Goal: Navigation & Orientation: Go to known website

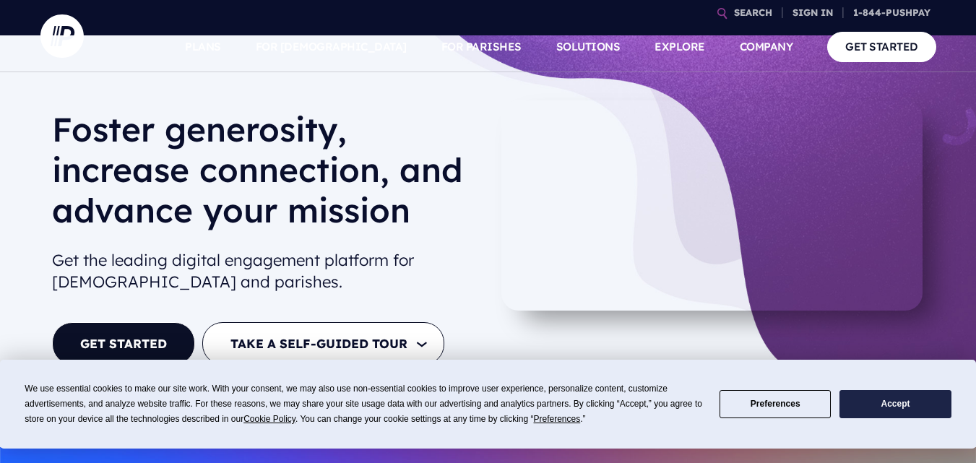
scroll to position [72, 0]
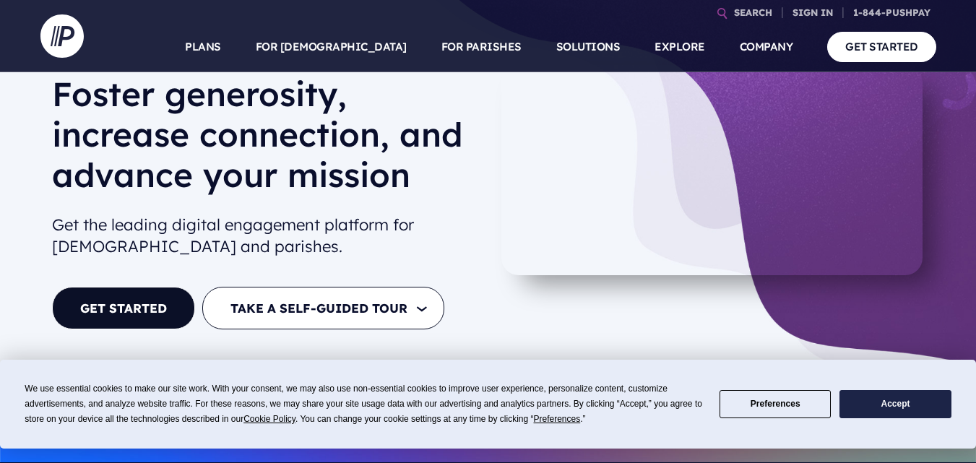
click at [862, 405] on button "Accept" at bounding box center [895, 404] width 111 height 28
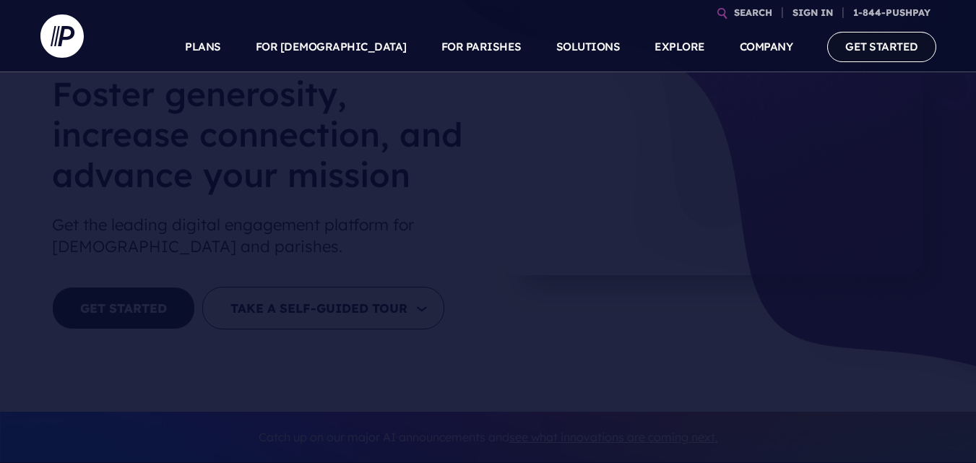
click at [863, 52] on link "GET STARTED" at bounding box center [881, 47] width 109 height 30
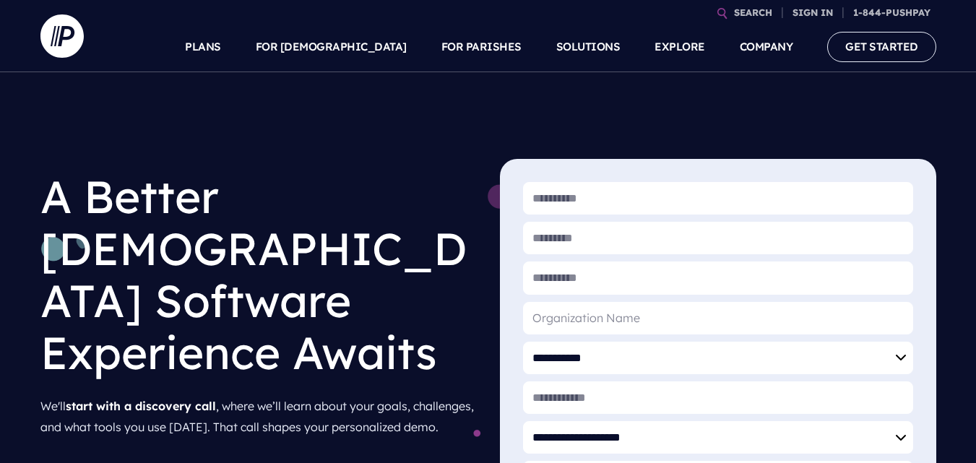
drag, startPoint x: 722, startPoint y: 128, endPoint x: 728, endPoint y: 121, distance: 8.7
click at [723, 126] on div "**********" at bounding box center [488, 369] width 976 height 595
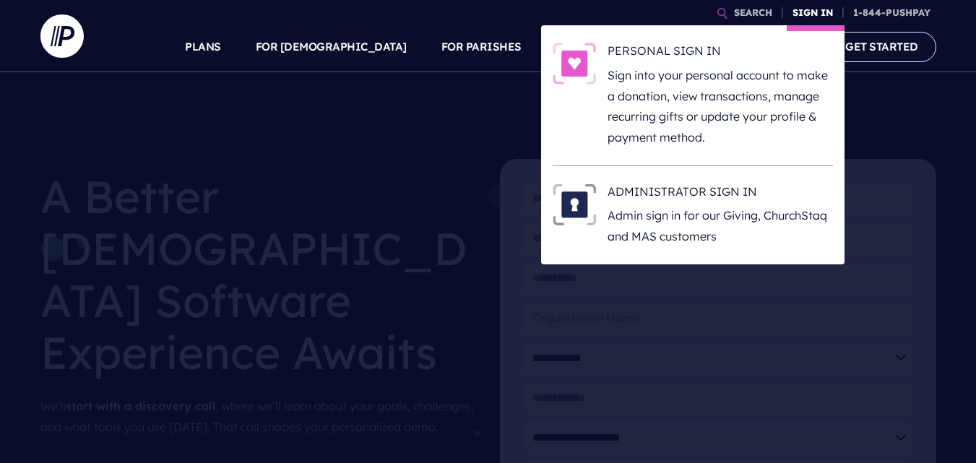
click at [810, 7] on link "SIGN IN" at bounding box center [813, 12] width 52 height 25
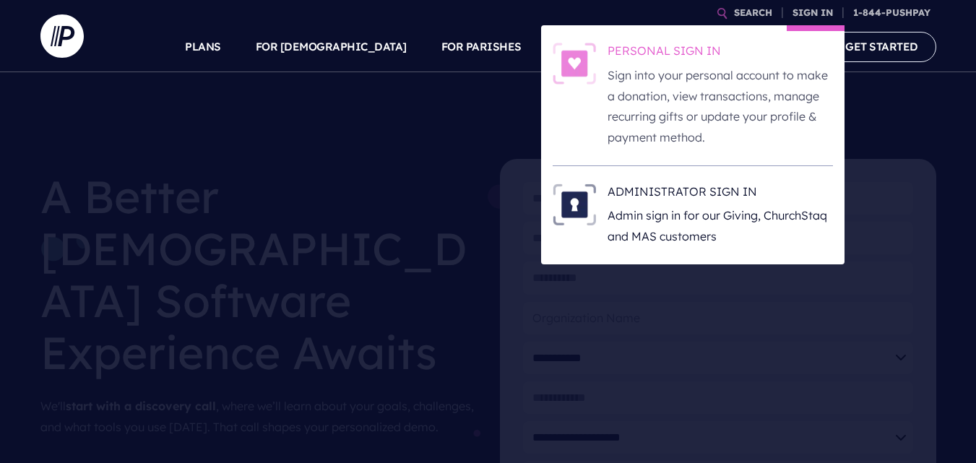
click at [673, 43] on h6 "PERSONAL SIGN IN" at bounding box center [720, 54] width 225 height 22
